Goal: Task Accomplishment & Management: Use online tool/utility

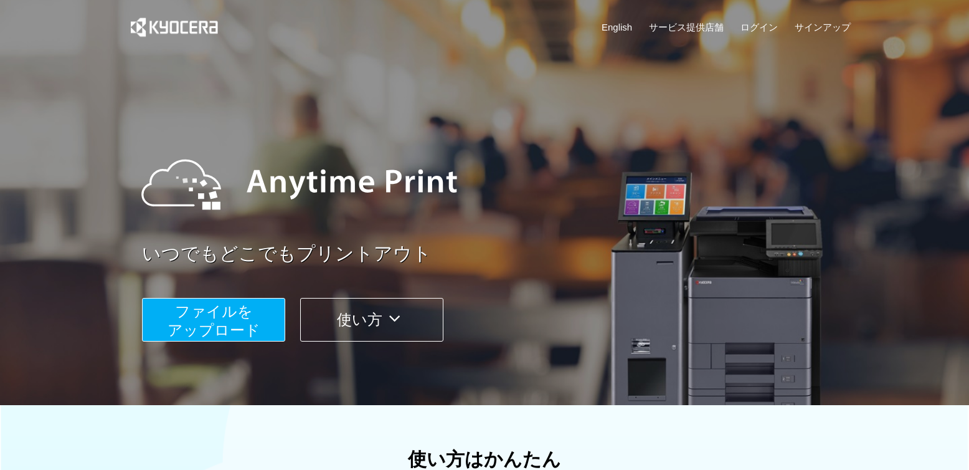
click at [267, 313] on button "ファイルを ​​アップロード" at bounding box center [213, 320] width 143 height 44
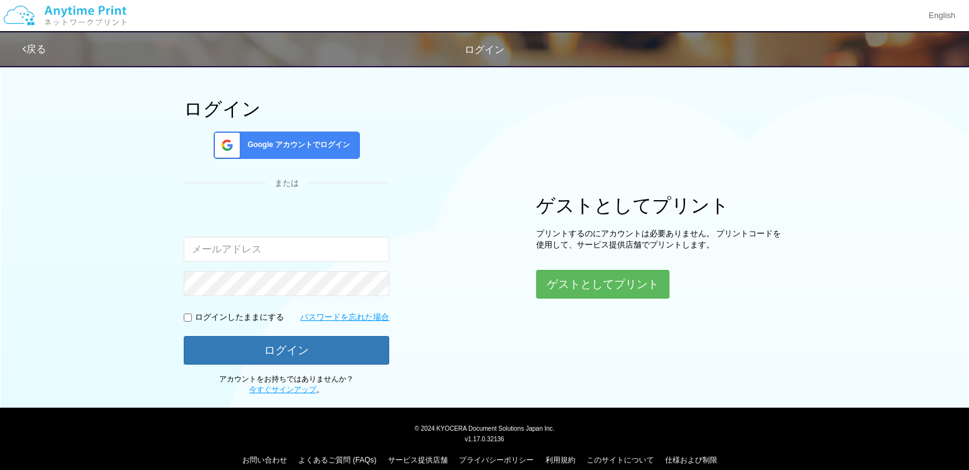
scroll to position [63, 0]
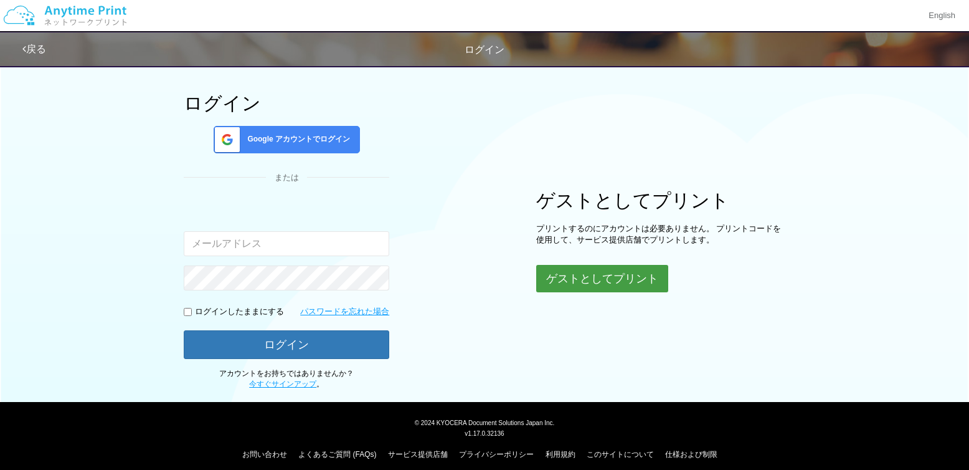
click at [608, 283] on button "ゲストとしてプリント" at bounding box center [602, 278] width 132 height 27
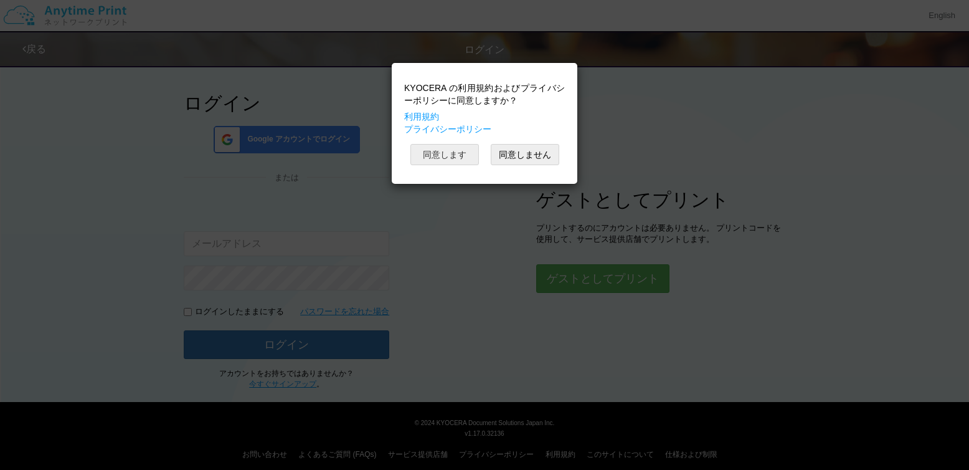
click at [454, 156] on button "同意します" at bounding box center [444, 154] width 69 height 21
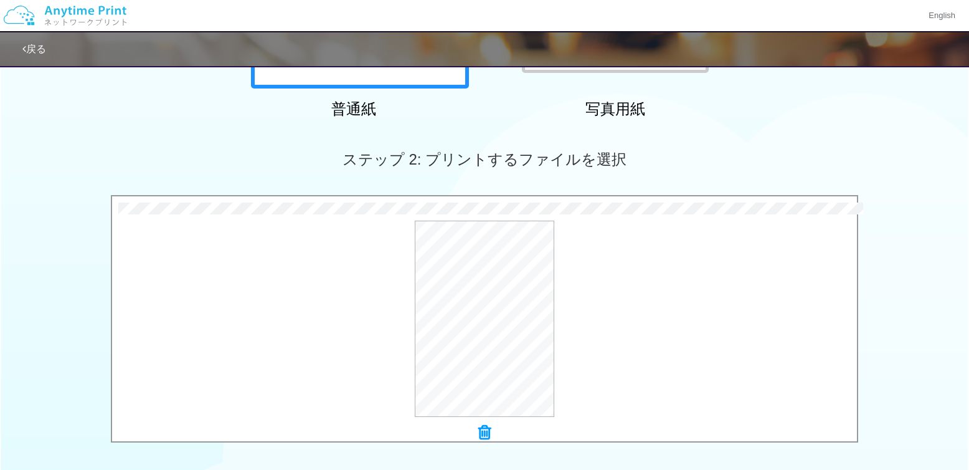
scroll to position [478, 0]
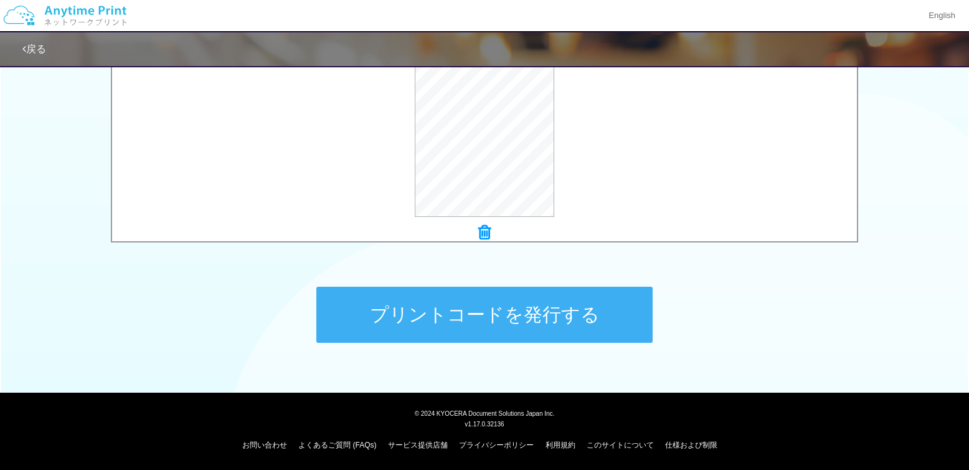
click at [553, 306] on button "プリントコードを発行する" at bounding box center [484, 314] width 336 height 56
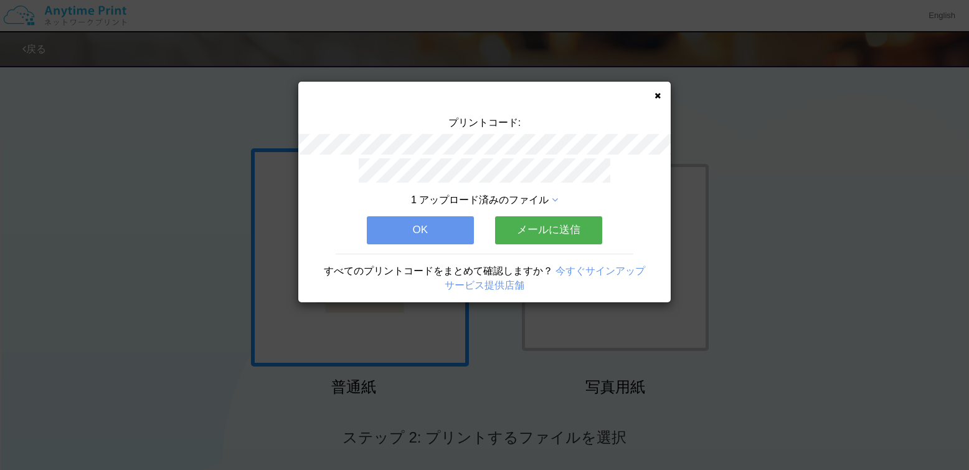
click at [565, 224] on button "メールに送信" at bounding box center [548, 229] width 107 height 27
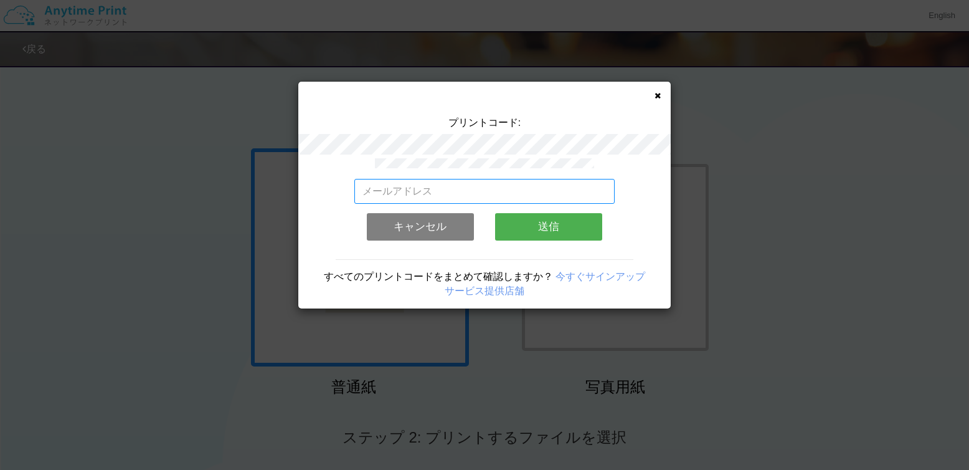
click at [486, 193] on input "email" at bounding box center [484, 191] width 261 height 25
type input "[EMAIL_ADDRESS][DOMAIN_NAME]"
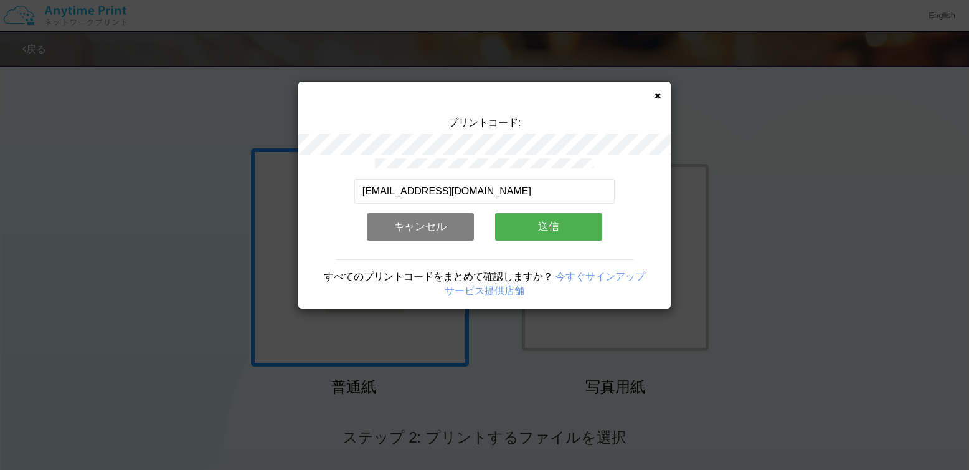
click at [546, 231] on button "送信" at bounding box center [548, 226] width 107 height 27
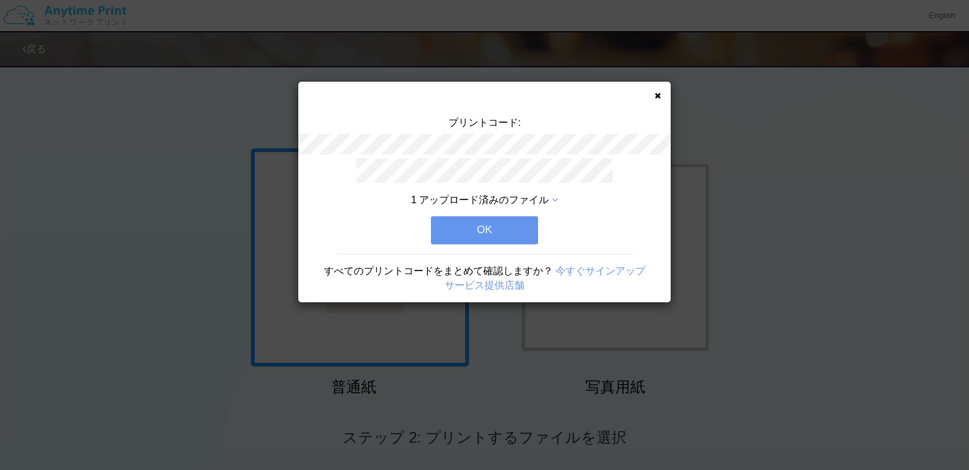
click at [506, 226] on button "OK" at bounding box center [484, 229] width 107 height 27
